Goal: Transaction & Acquisition: Purchase product/service

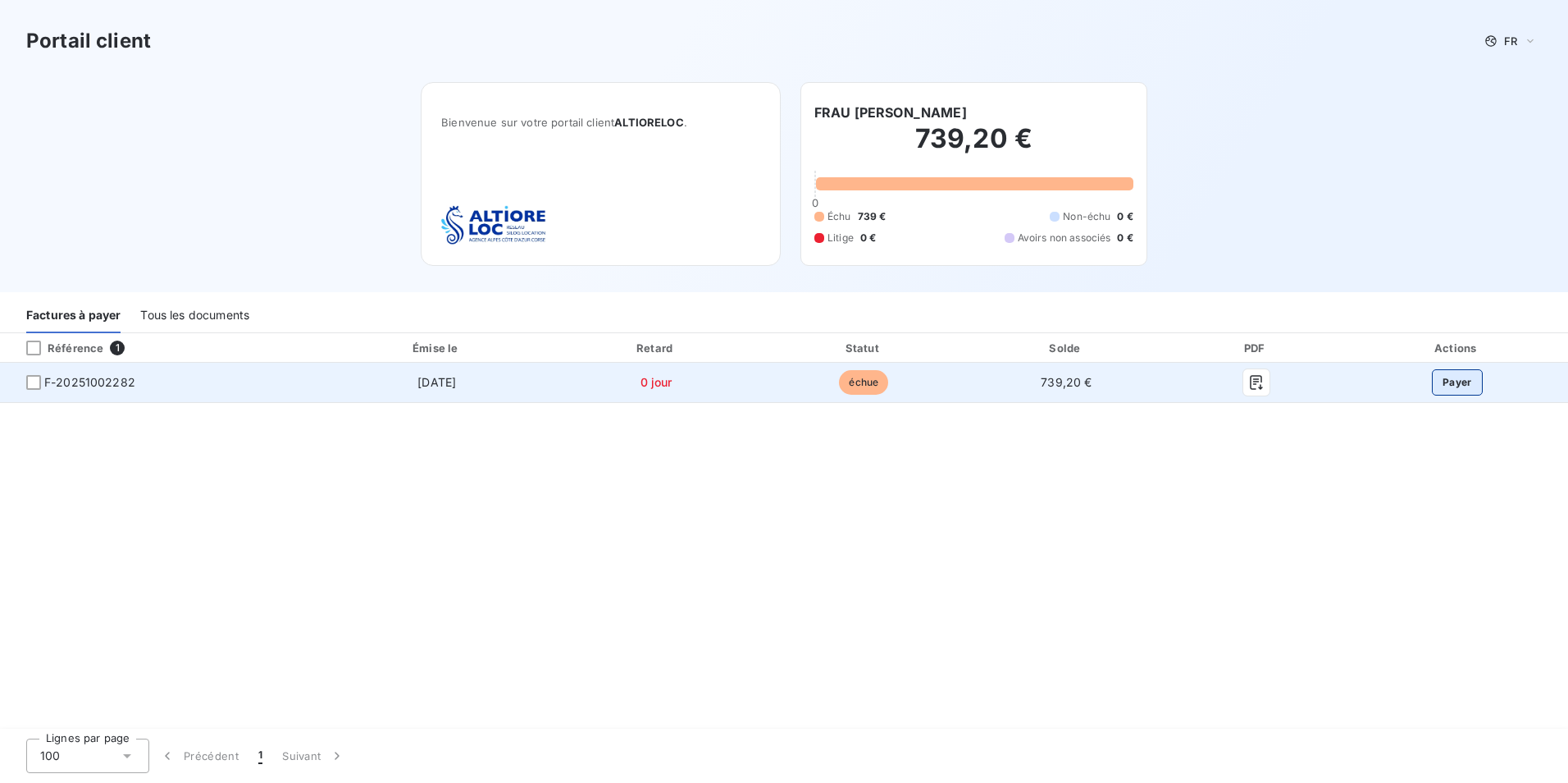
click at [1463, 382] on button "Payer" at bounding box center [1458, 382] width 51 height 26
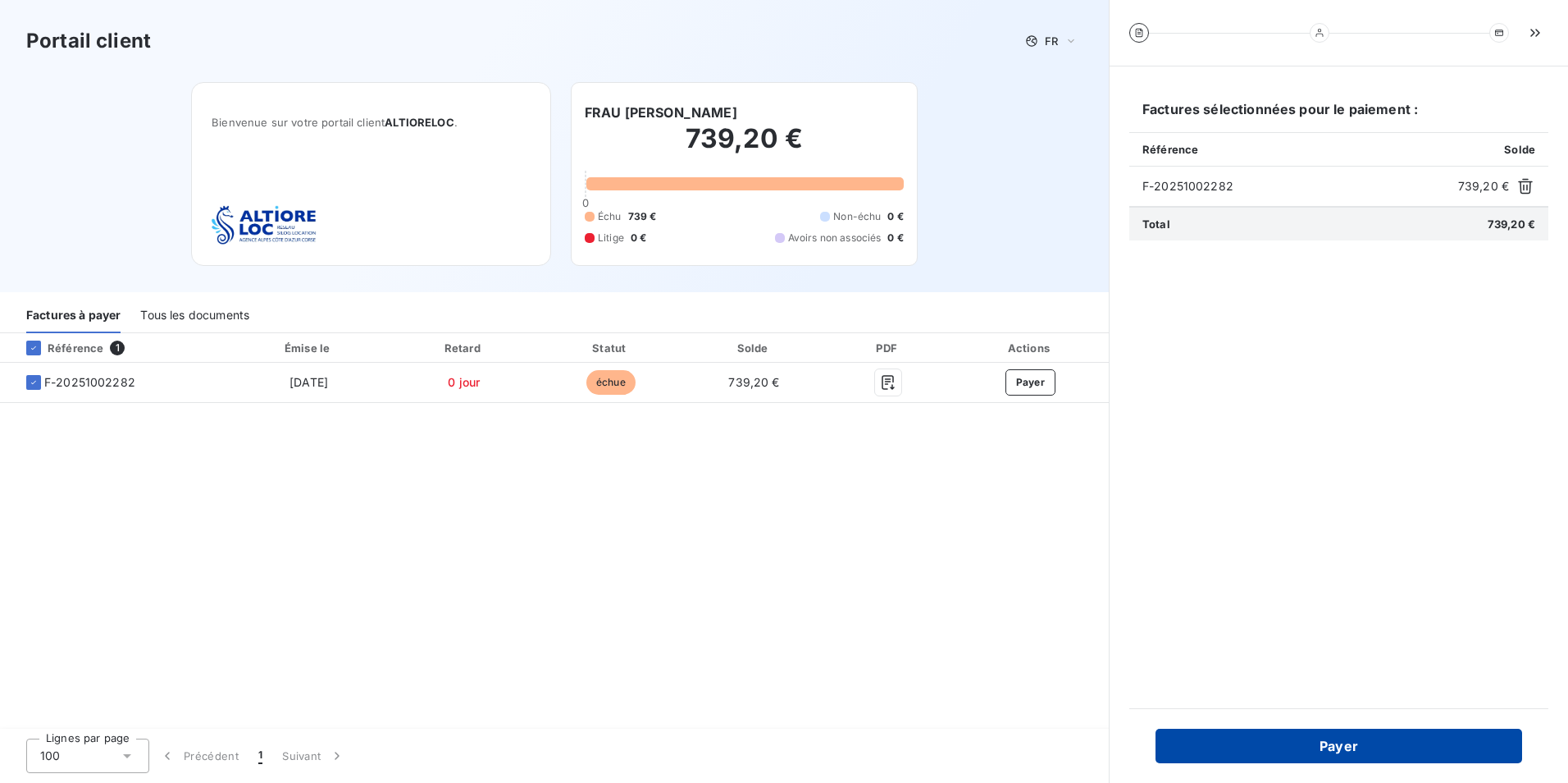
click at [1350, 748] on button "Payer" at bounding box center [1338, 746] width 367 height 35
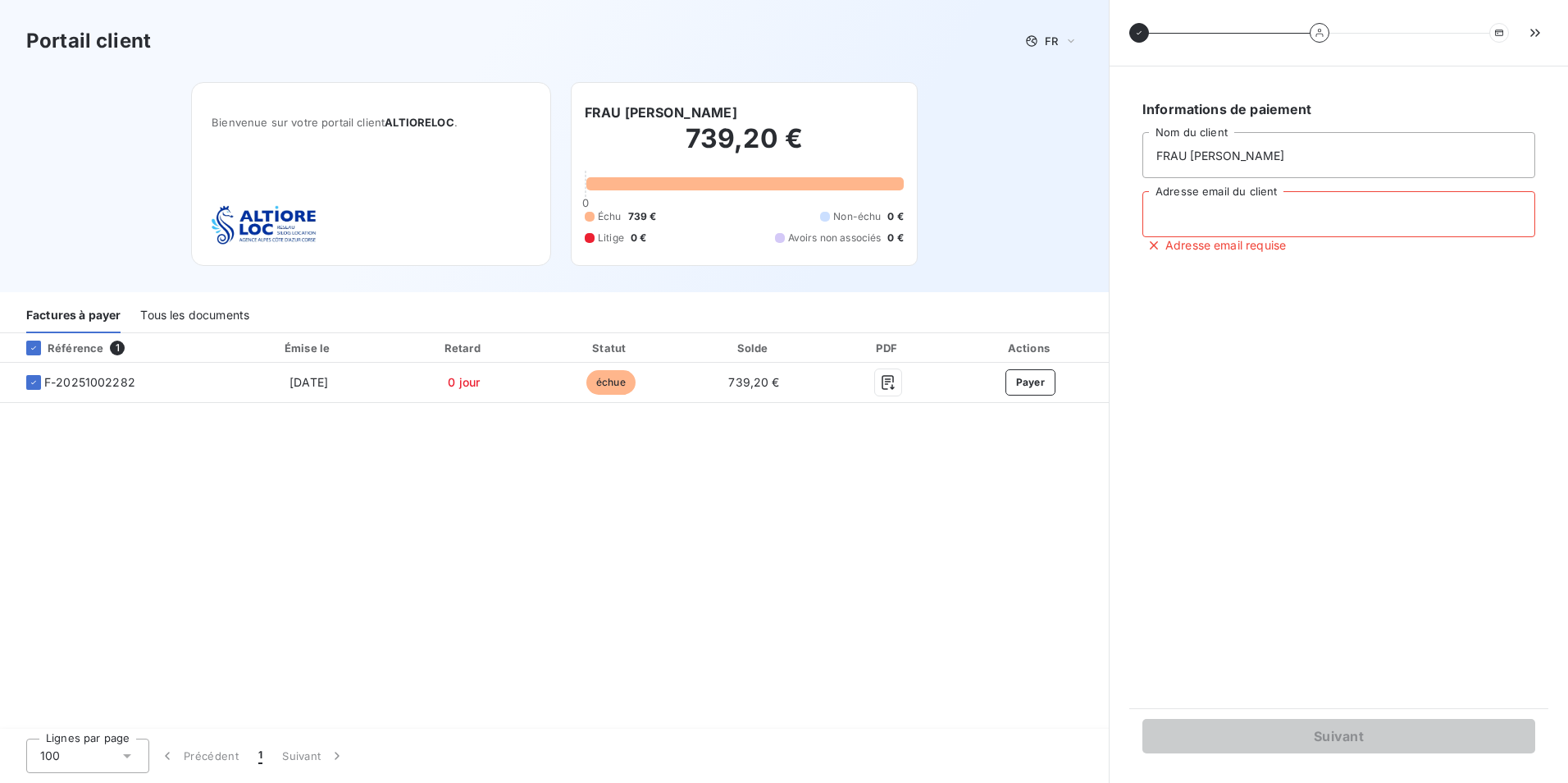
click at [1264, 210] on input "Adresse email du client" at bounding box center [1339, 214] width 393 height 46
type input "frau.energie@gmail.com"
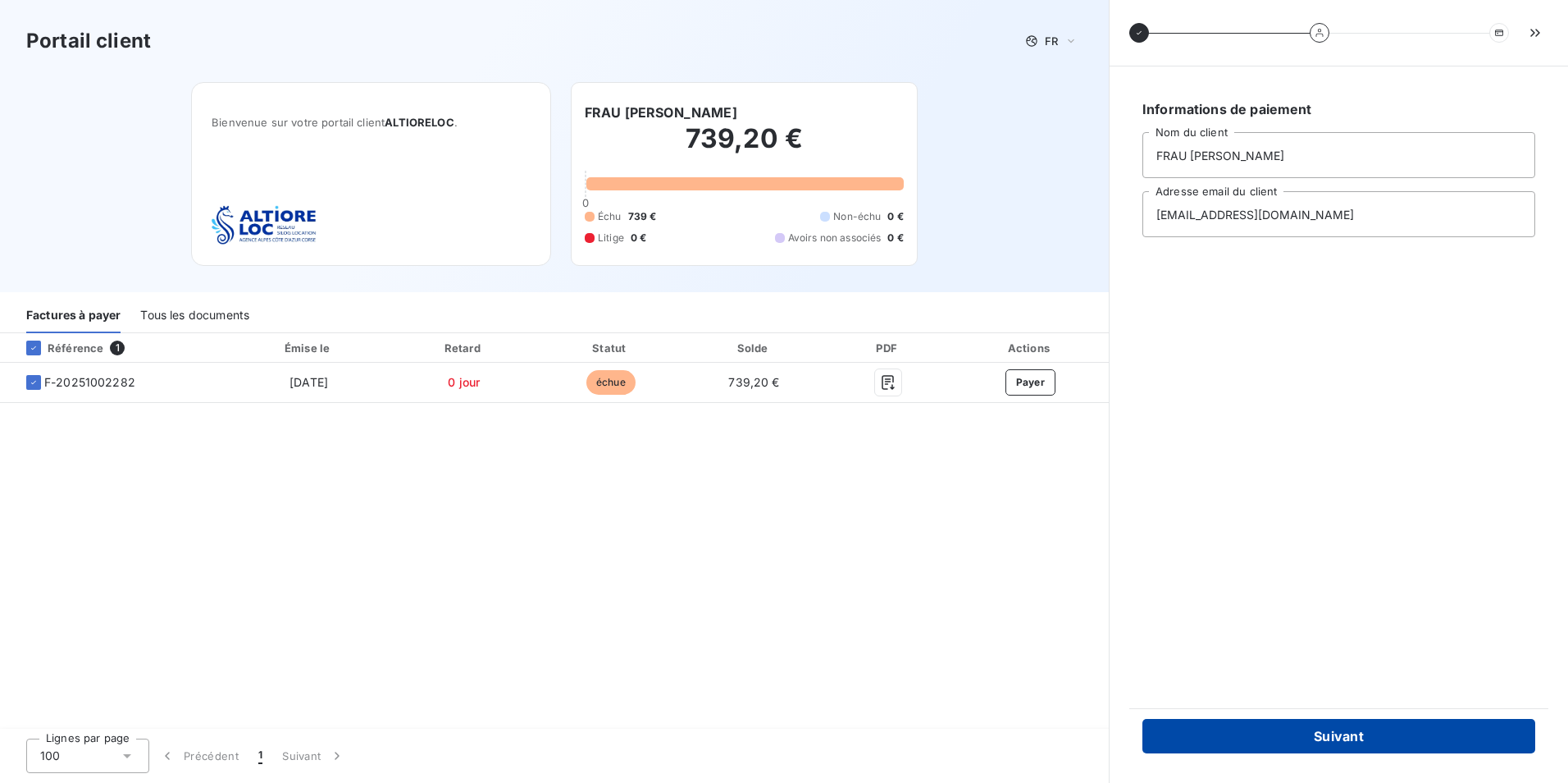
click at [1336, 743] on button "Suivant" at bounding box center [1339, 736] width 393 height 35
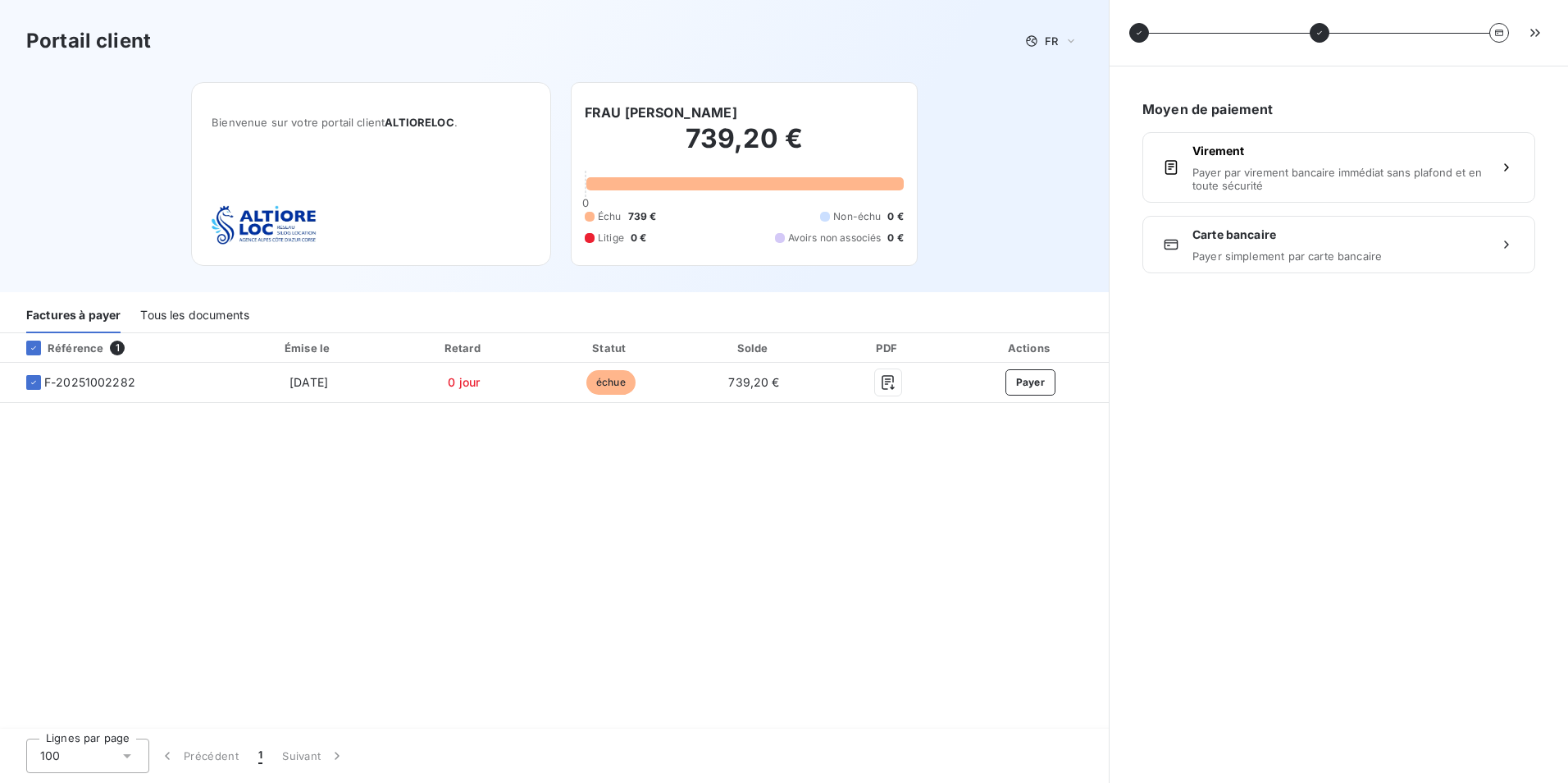
click at [1272, 246] on div "Carte bancaire Payer simplement par carte bancaire" at bounding box center [1338, 245] width 293 height 36
